Goal: Task Accomplishment & Management: Manage account settings

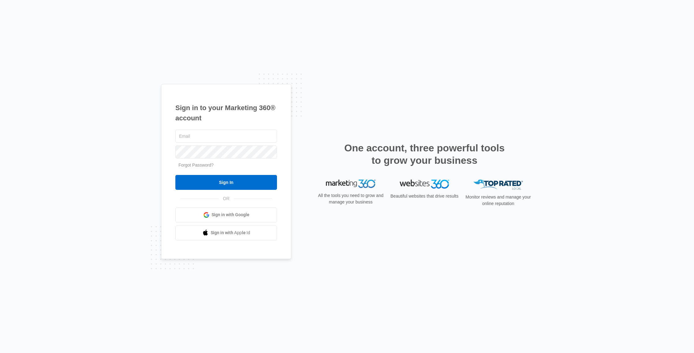
click at [234, 218] on span "Sign in with Google" at bounding box center [231, 214] width 38 height 7
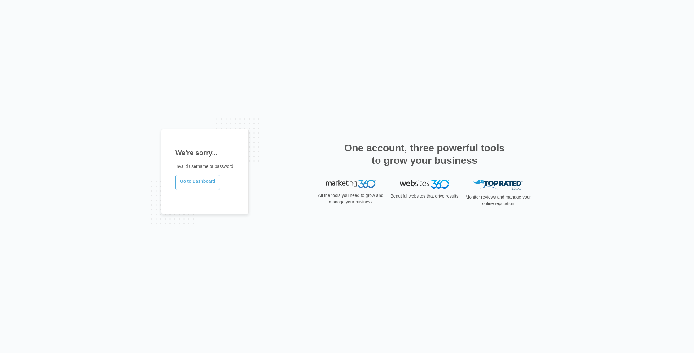
click at [206, 188] on link "Go to Dashboard" at bounding box center [197, 182] width 45 height 15
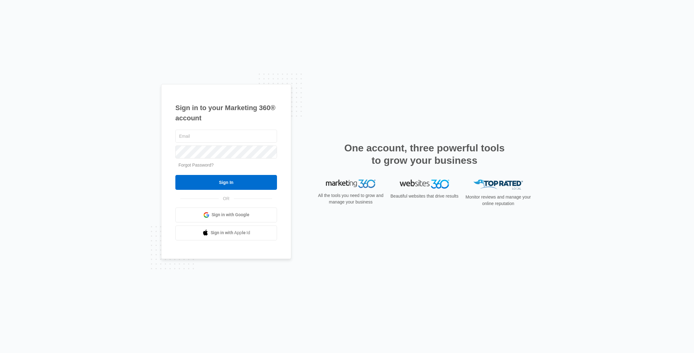
click at [201, 166] on link "Forgot Password?" at bounding box center [196, 164] width 35 height 5
